Goal: Information Seeking & Learning: Learn about a topic

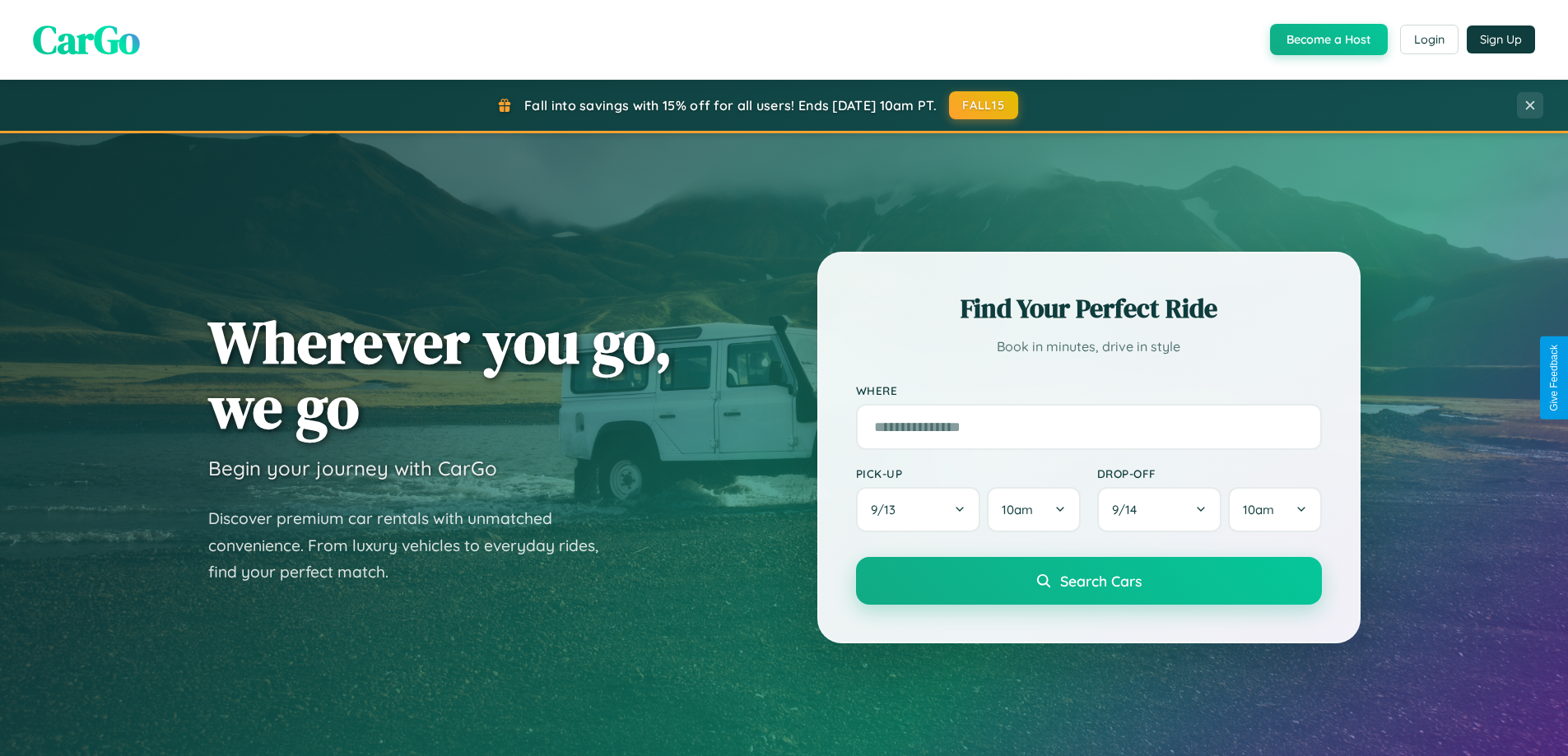
scroll to position [1132, 0]
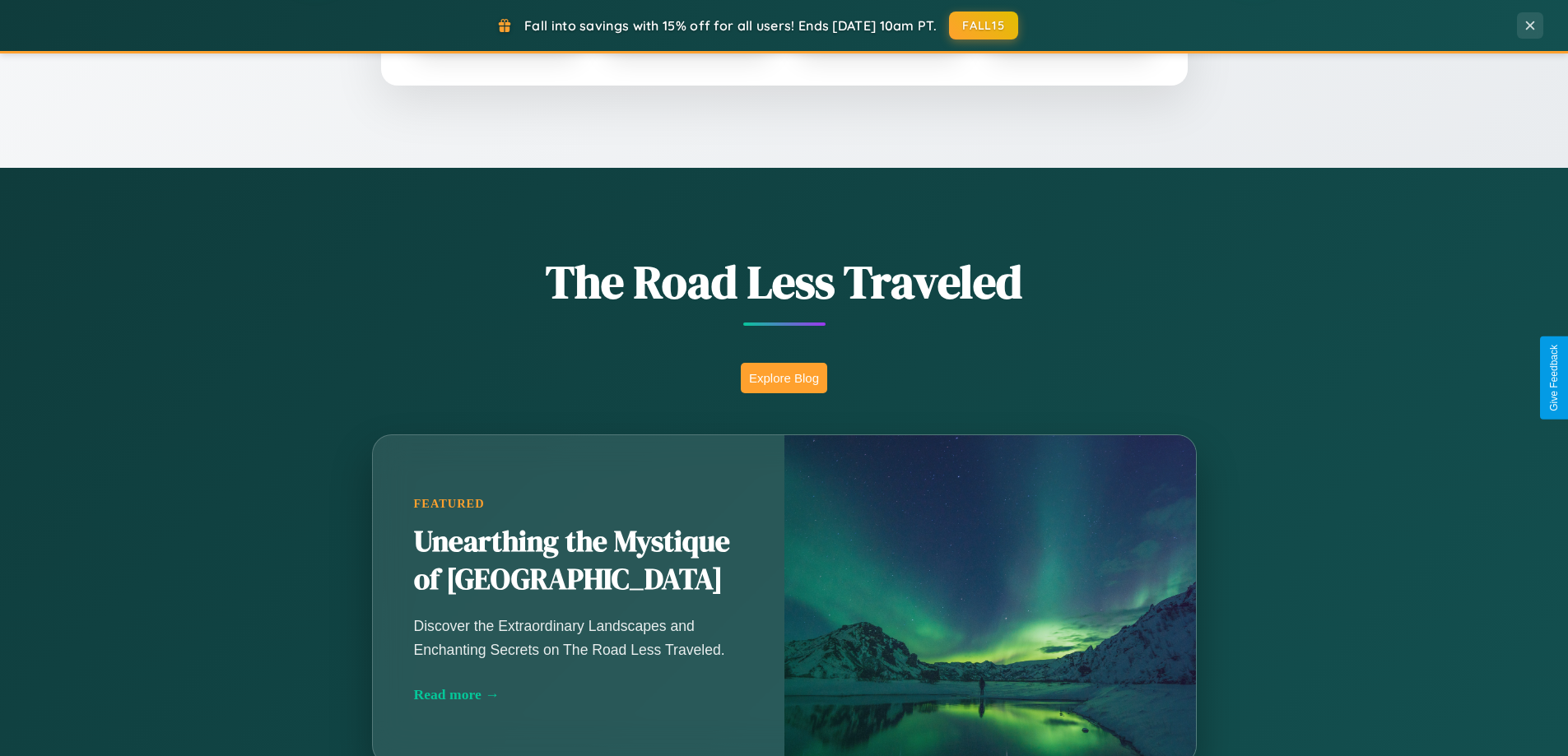
click at [784, 378] on button "Explore Blog" at bounding box center [784, 378] width 86 height 30
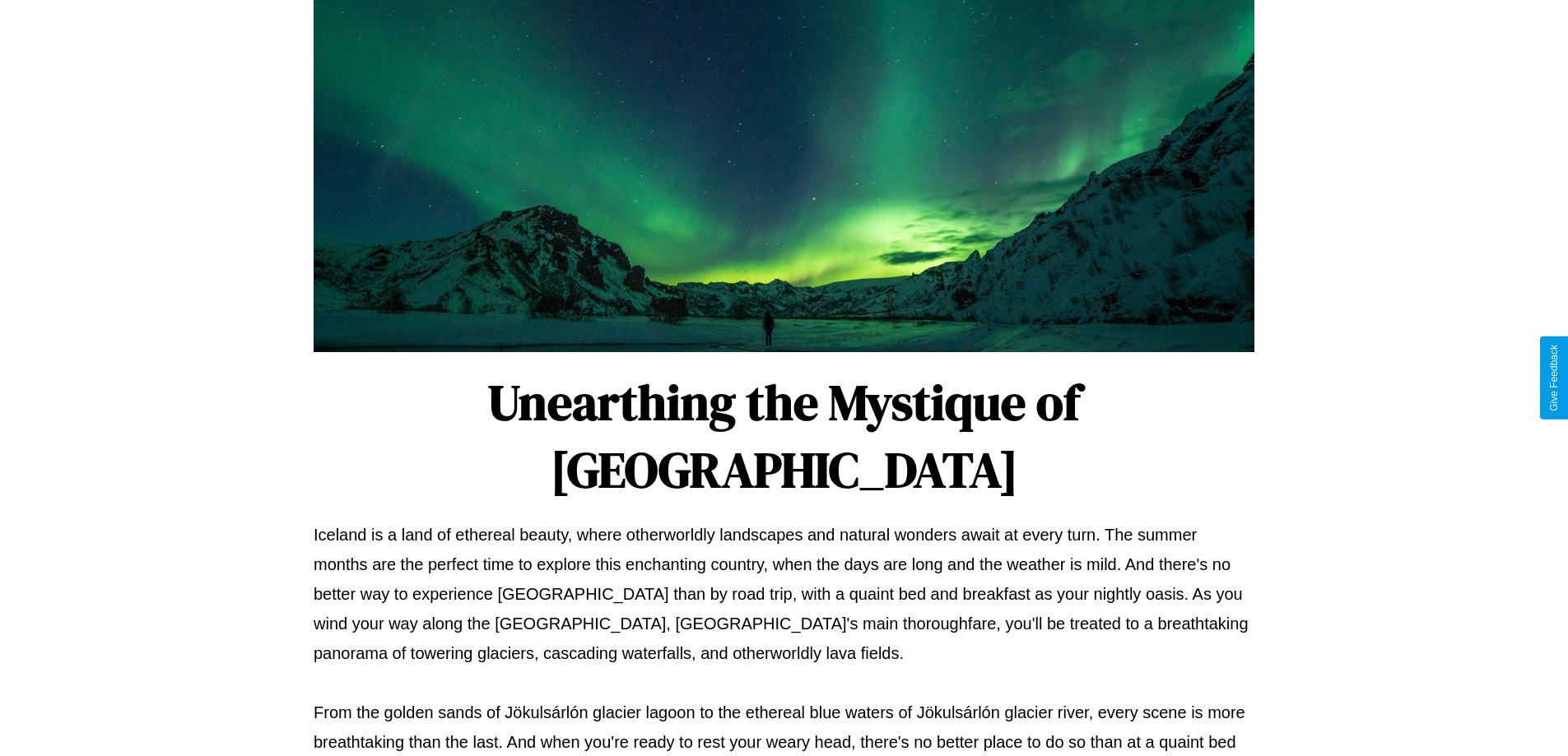
scroll to position [532, 0]
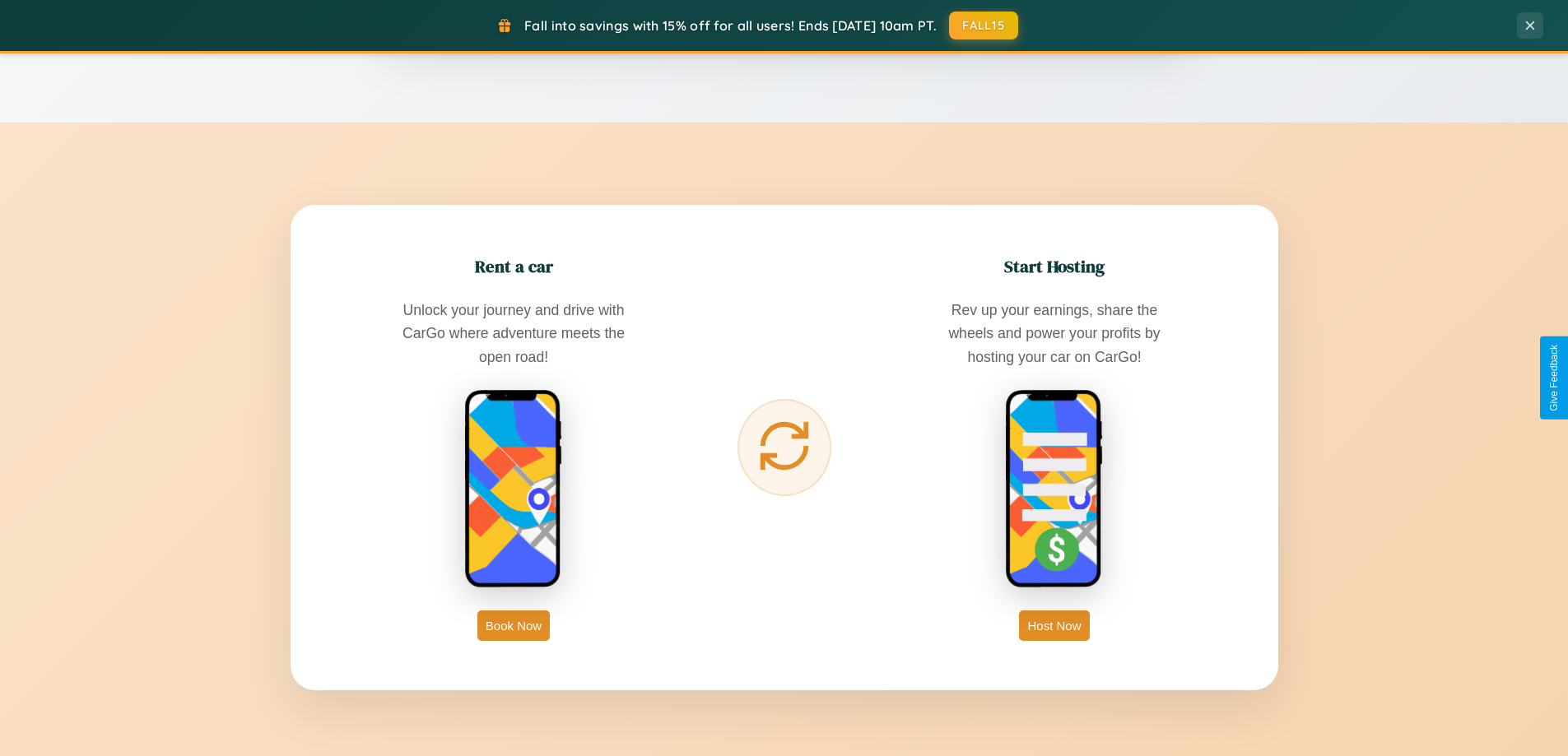
scroll to position [3167, 0]
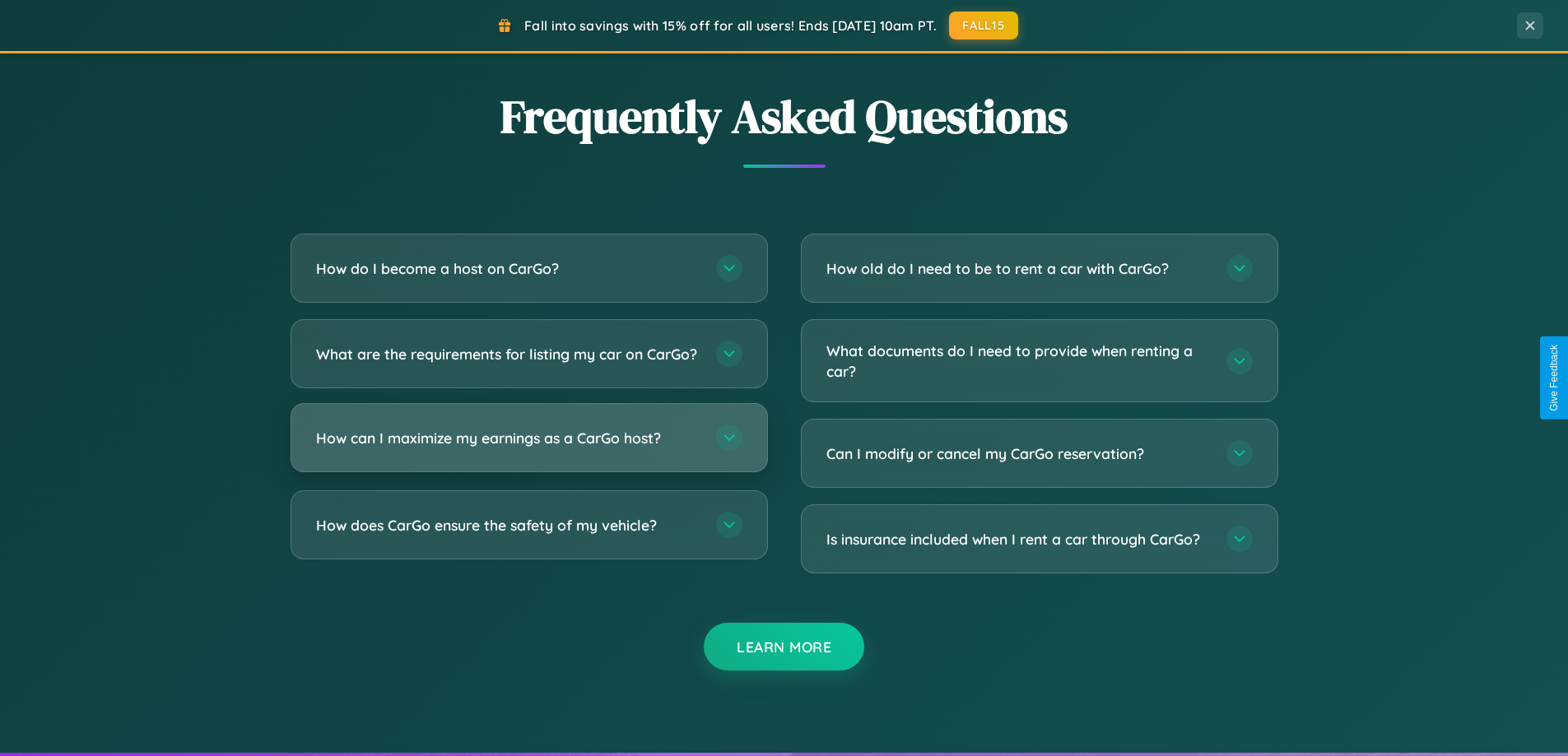
click at [528, 449] on h3 "How can I maximize my earnings as a CarGo host?" at bounding box center [508, 438] width 384 height 20
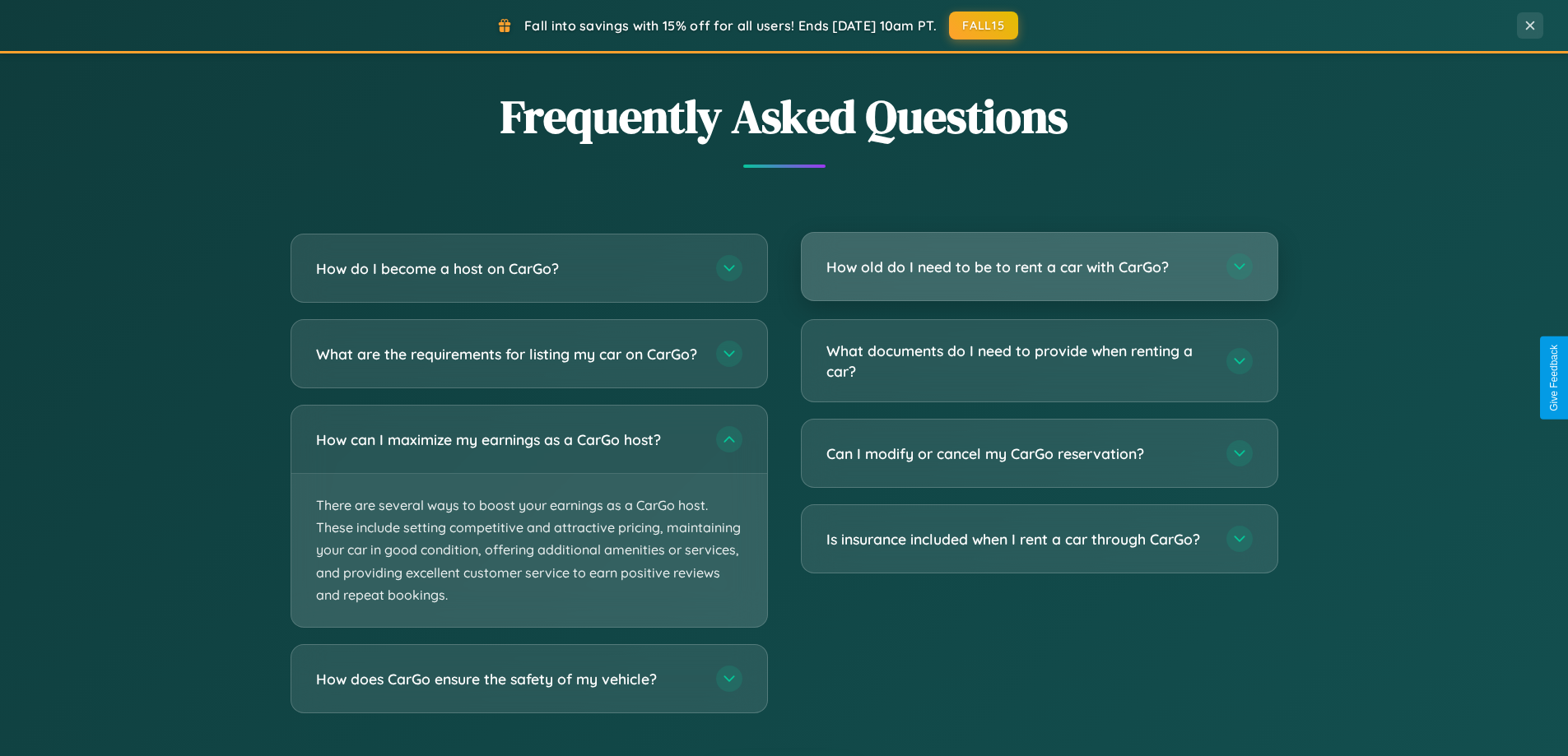
click at [1039, 268] on h3 "How old do I need to be to rent a car with CarGo?" at bounding box center [1018, 267] width 384 height 20
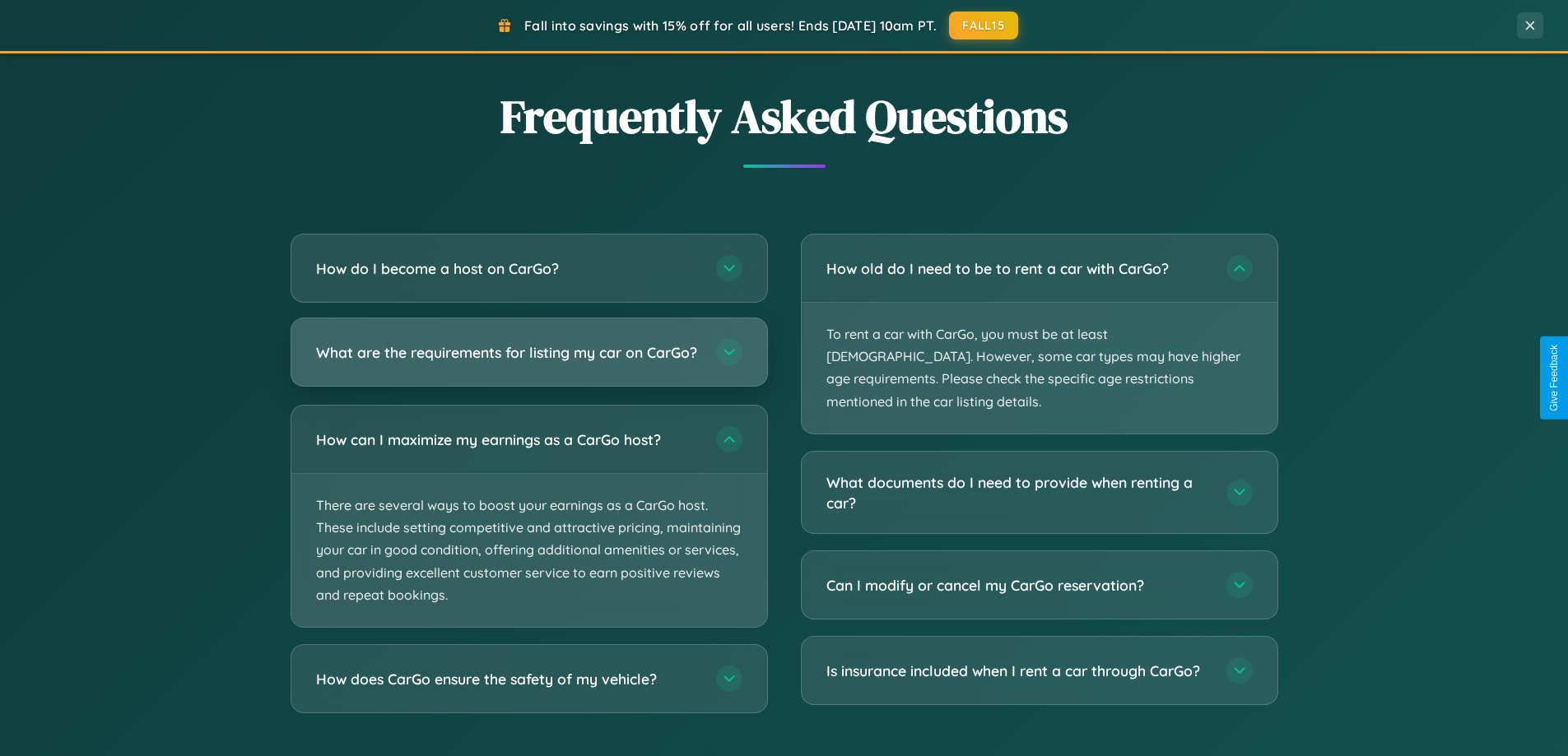
click at [528, 360] on h3 "What are the requirements for listing my car on CarGo?" at bounding box center [508, 353] width 384 height 20
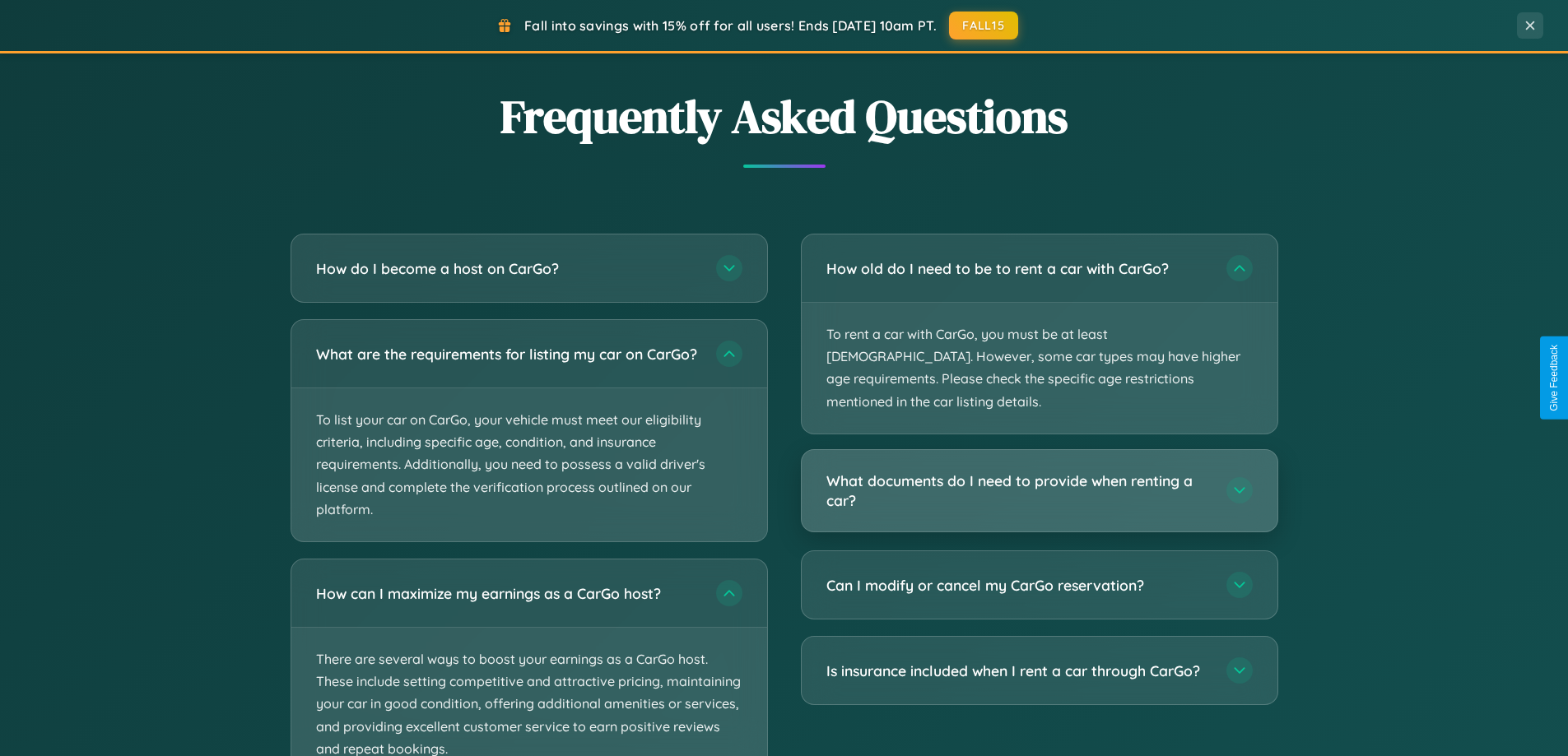
click at [1039, 471] on h3 "What documents do I need to provide when renting a car?" at bounding box center [1018, 491] width 384 height 40
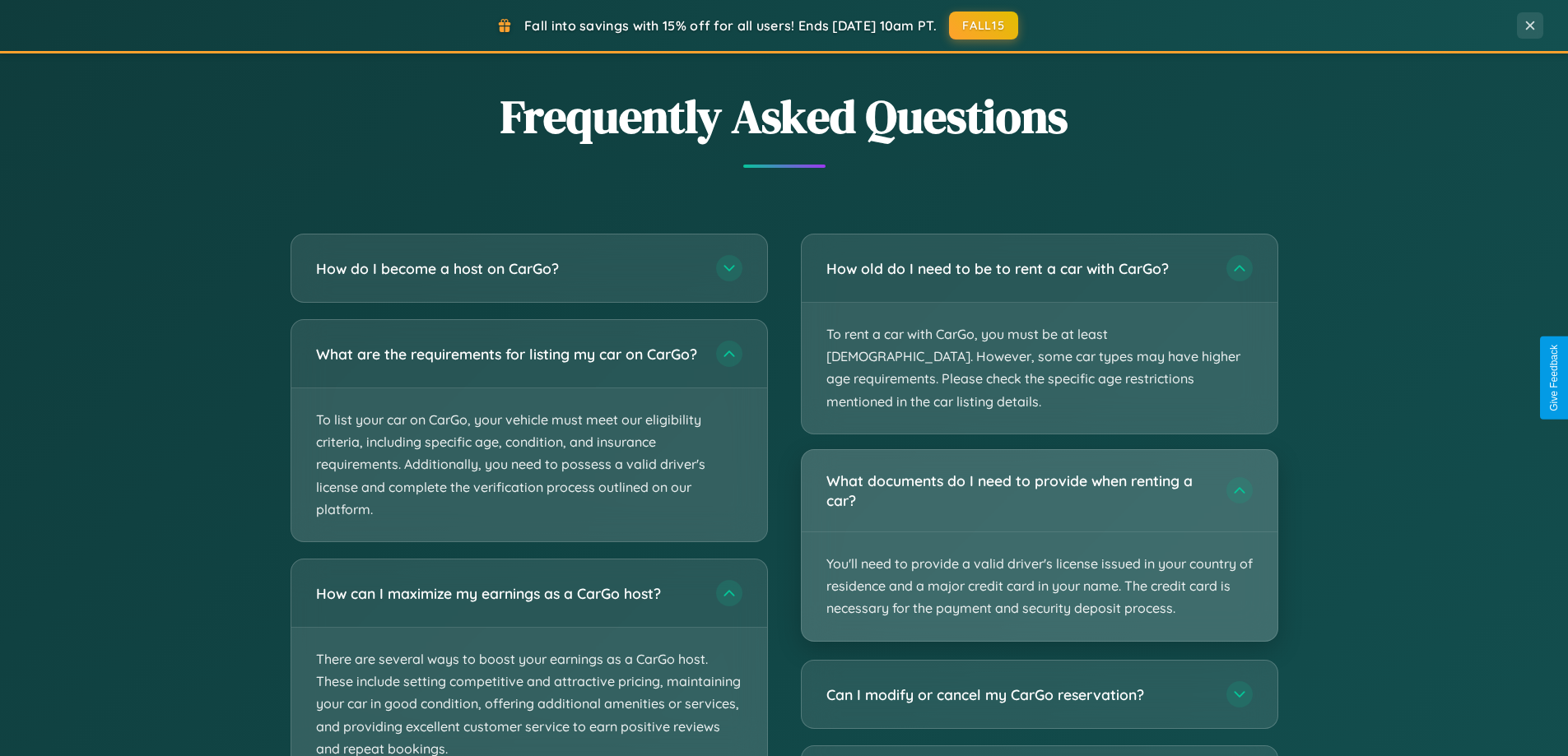
scroll to position [0, 0]
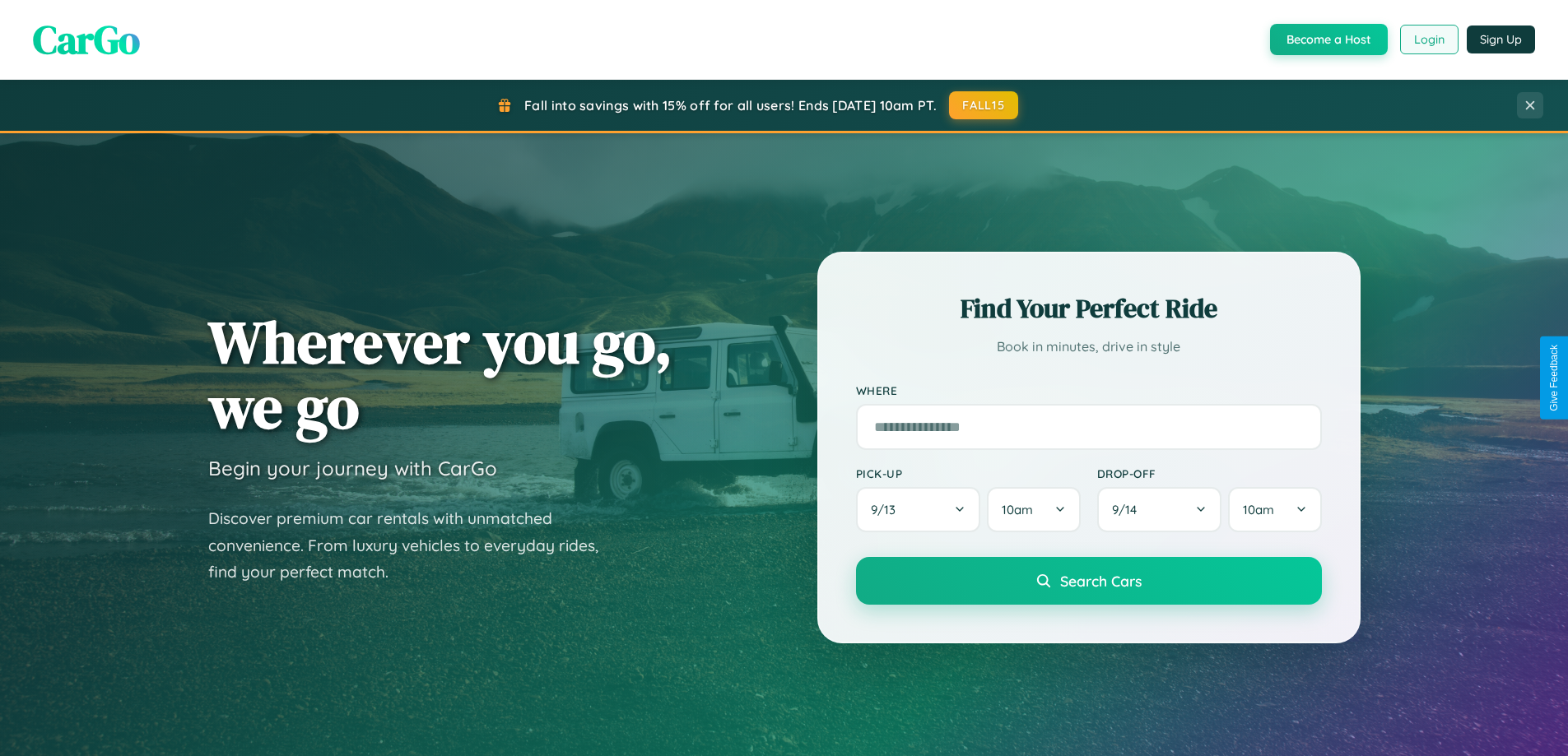
click at [1428, 40] on button "Login" at bounding box center [1429, 39] width 58 height 30
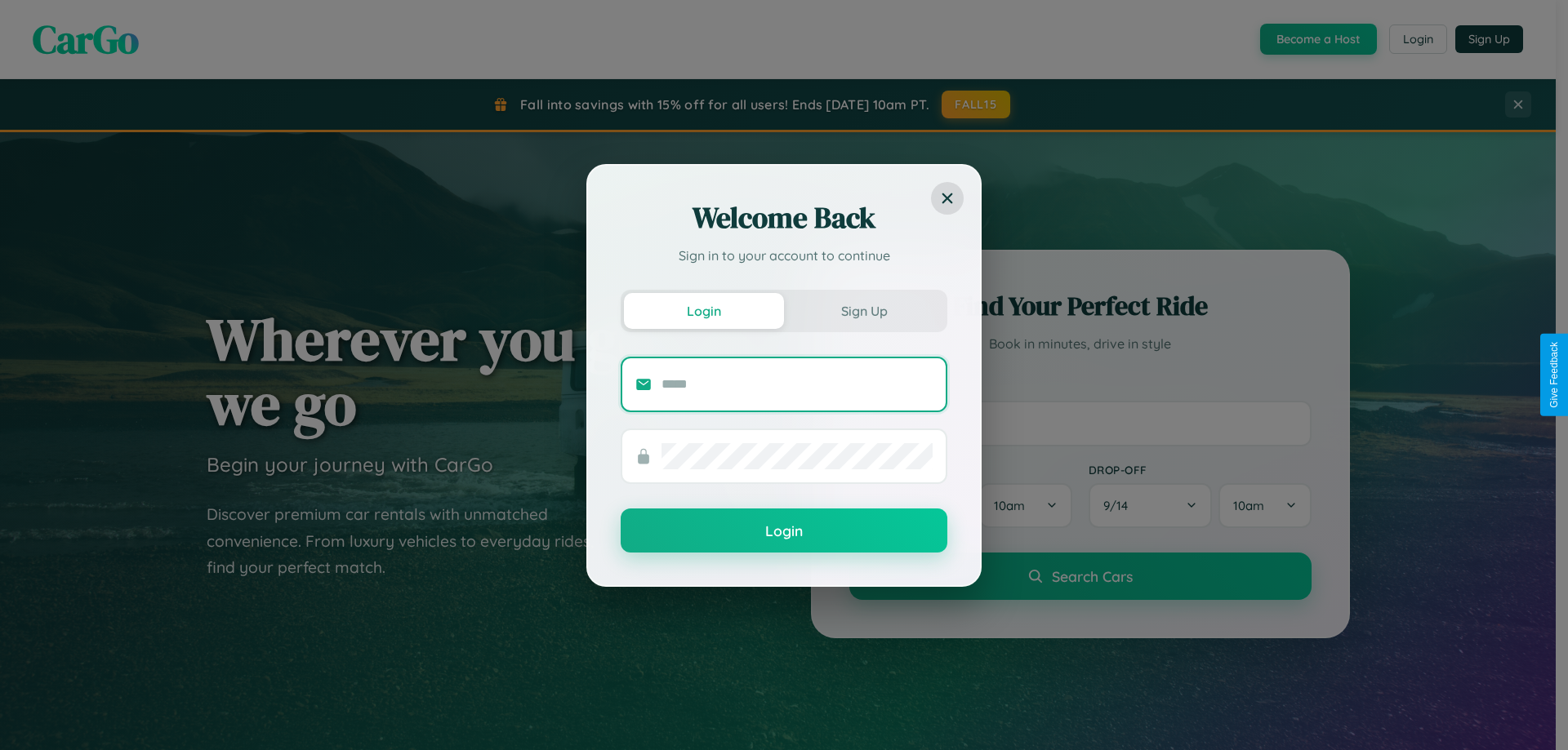
click at [797, 383] on input "text" at bounding box center [797, 384] width 271 height 26
type input "**********"
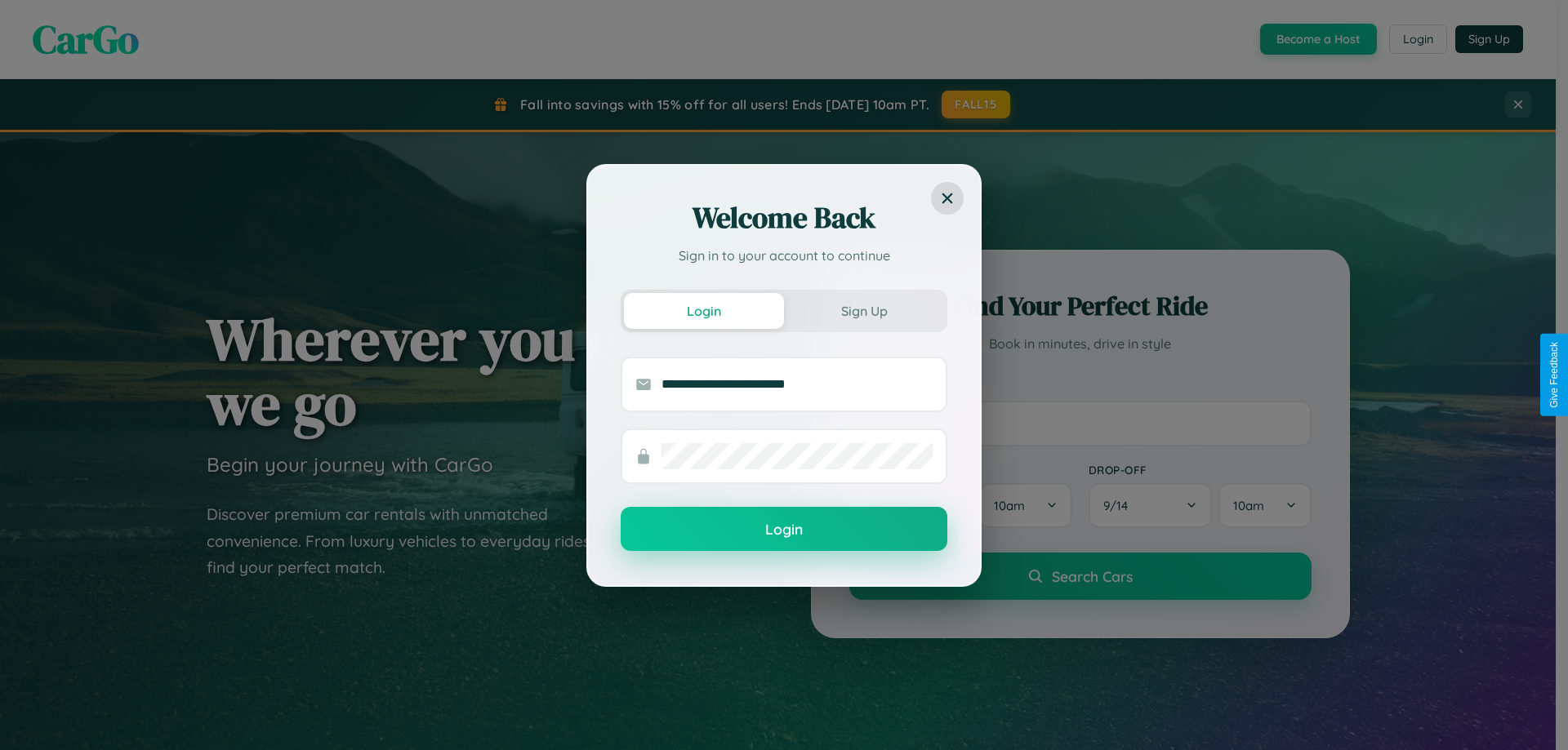
click at [784, 530] on button "Login" at bounding box center [784, 529] width 326 height 44
